Goal: Check status: Check status

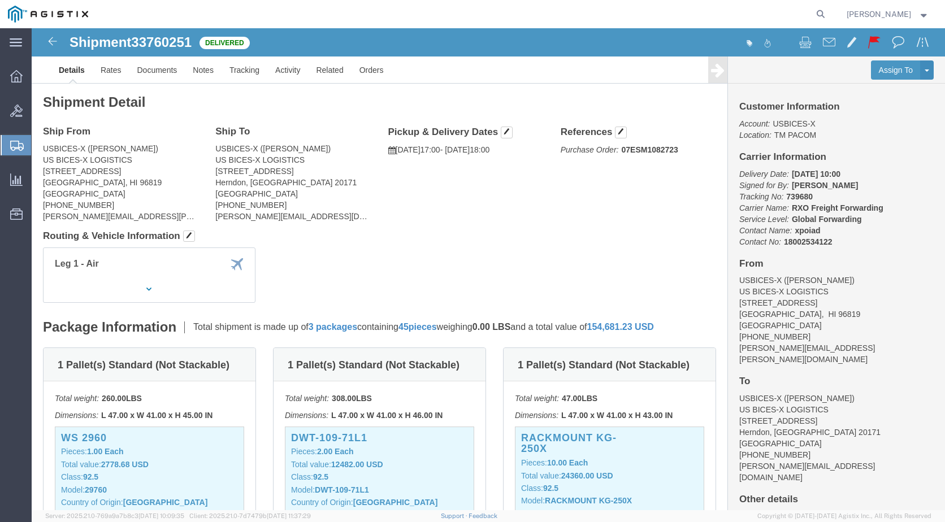
click div "Leg 1 - Air"
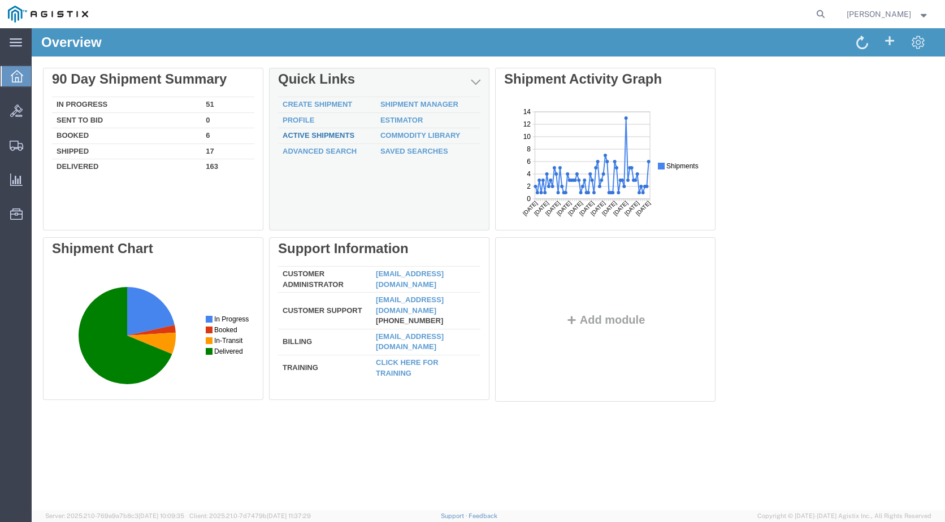
click at [323, 136] on link "Active Shipments" at bounding box center [319, 135] width 72 height 8
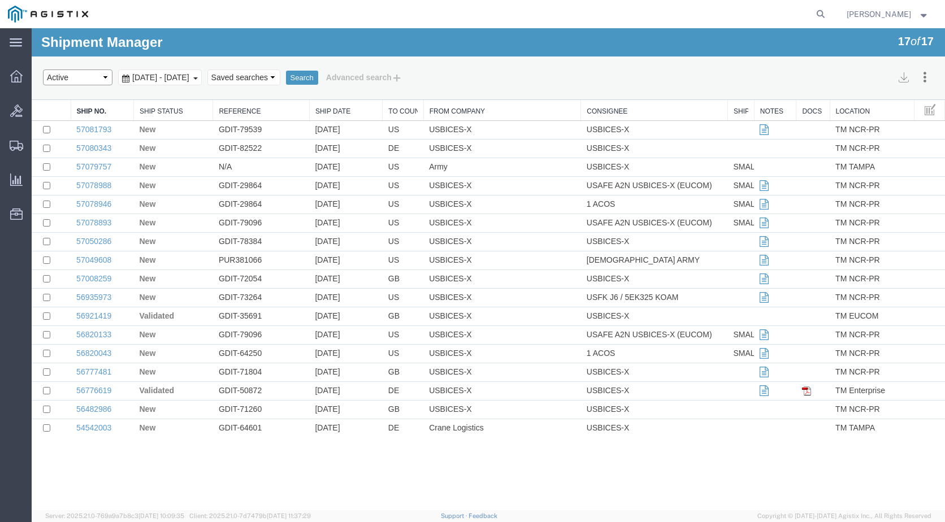
click at [107, 76] on select "Select status Active All Shipments Approved Booked Canceled Delivered Denied Ne…" at bounding box center [78, 78] width 70 height 16
select select "SHIPPED"
click at [43, 70] on select "Select status Active All Shipments Approved Booked Canceled Delivered Denied Ne…" at bounding box center [78, 78] width 70 height 16
click at [318, 76] on button "Search" at bounding box center [302, 78] width 32 height 15
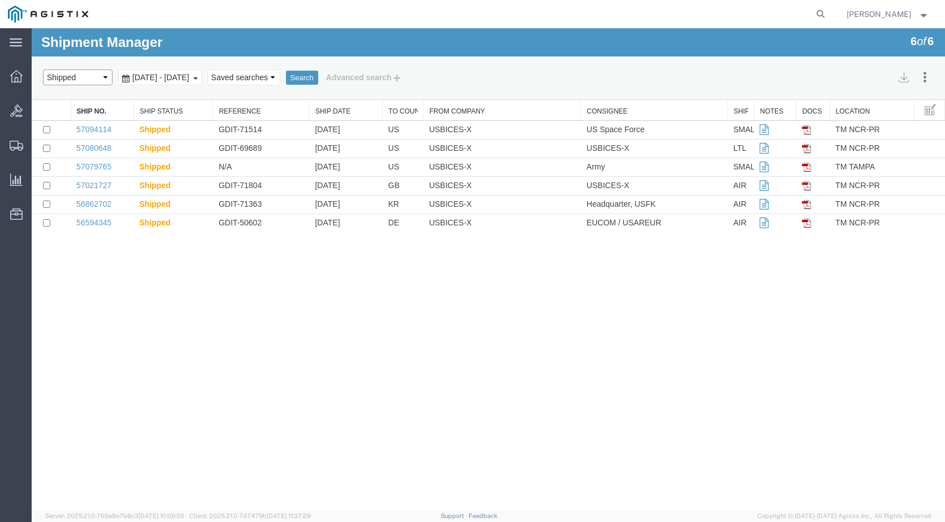
click at [105, 76] on select "Select status Active All Shipments Approved Booked Canceled Delivered Denied Ne…" at bounding box center [78, 78] width 70 height 16
select select "DELIVERED"
click at [43, 70] on select "Select status Active All Shipments Approved Booked Canceled Delivered Denied Ne…" at bounding box center [78, 78] width 70 height 16
click at [318, 80] on button "Search" at bounding box center [302, 78] width 32 height 15
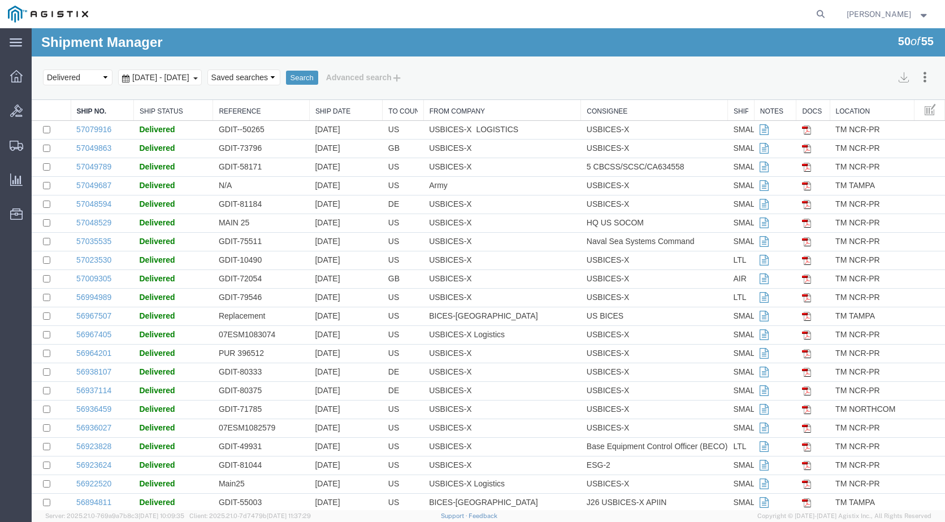
click at [72, 13] on img at bounding box center [48, 14] width 80 height 17
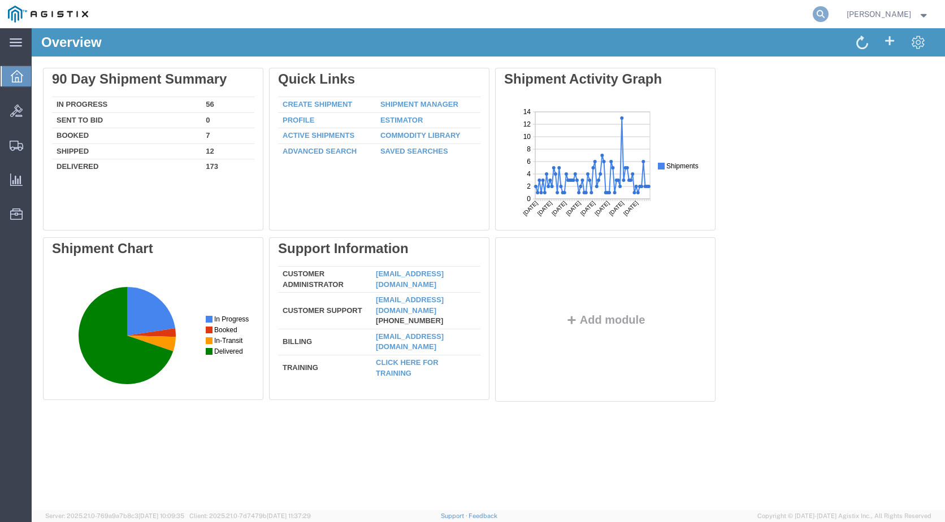
click at [818, 12] on icon at bounding box center [821, 14] width 16 height 16
click at [541, 20] on input "search" at bounding box center [641, 14] width 344 height 27
type input "56967405"
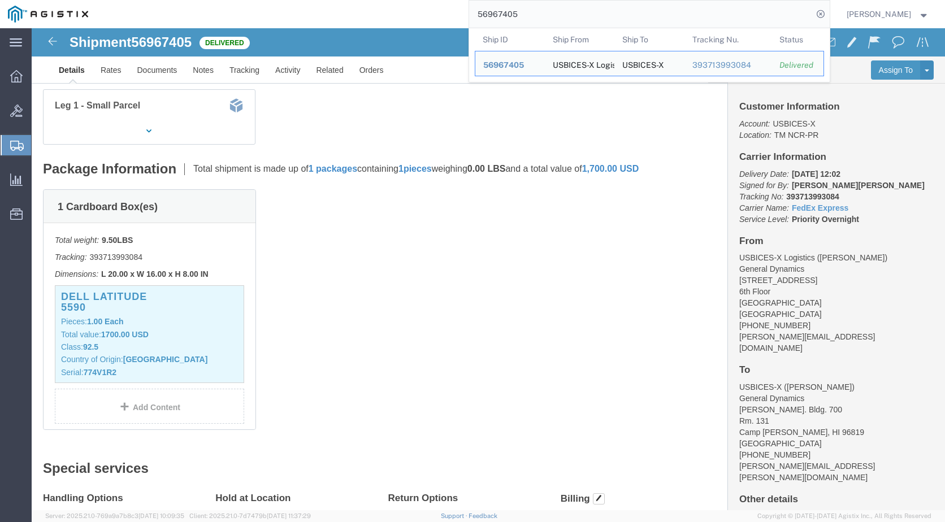
click at [56, 7] on img at bounding box center [48, 14] width 80 height 17
